Goal: Navigation & Orientation: Find specific page/section

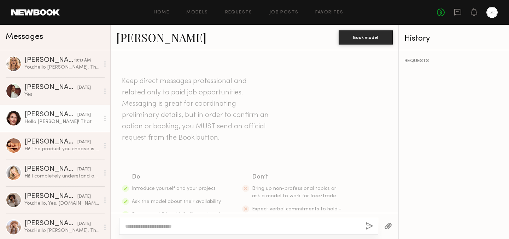
scroll to position [840, 0]
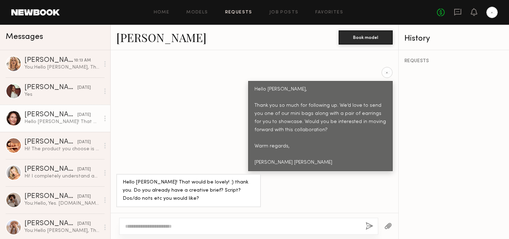
click at [247, 12] on link "Requests" at bounding box center [238, 12] width 27 height 5
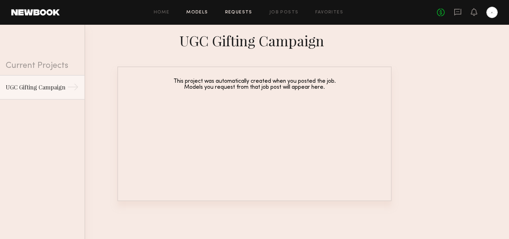
click at [204, 11] on link "Models" at bounding box center [197, 12] width 22 height 5
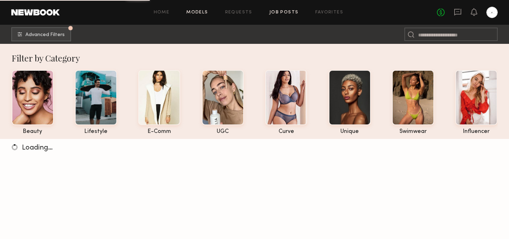
click at [276, 13] on link "Job Posts" at bounding box center [283, 12] width 29 height 5
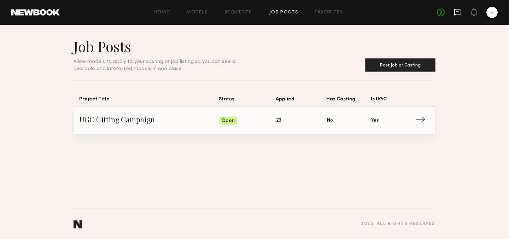
click at [456, 12] on icon at bounding box center [457, 11] width 3 height 1
